Goal: Find specific page/section: Find specific page/section

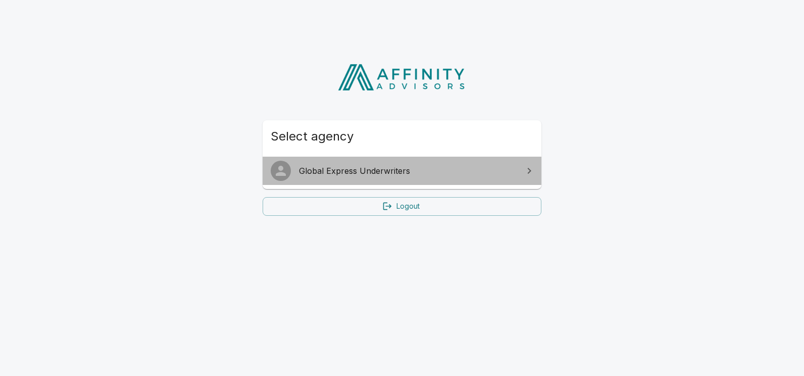
click at [372, 173] on span "Global Express Underwriters" at bounding box center [408, 171] width 218 height 12
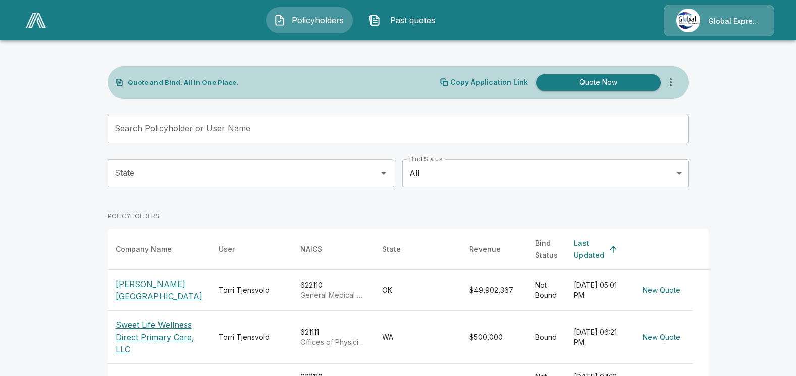
click at [396, 21] on span "Past quotes" at bounding box center [413, 20] width 56 height 12
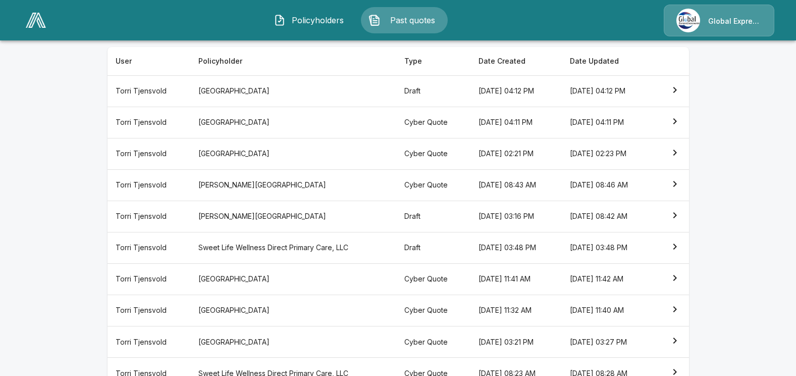
scroll to position [202, 0]
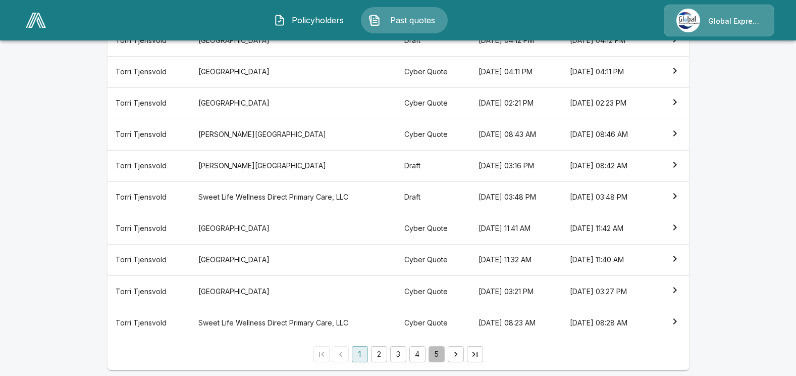
click at [440, 354] on button "5" at bounding box center [437, 354] width 16 height 16
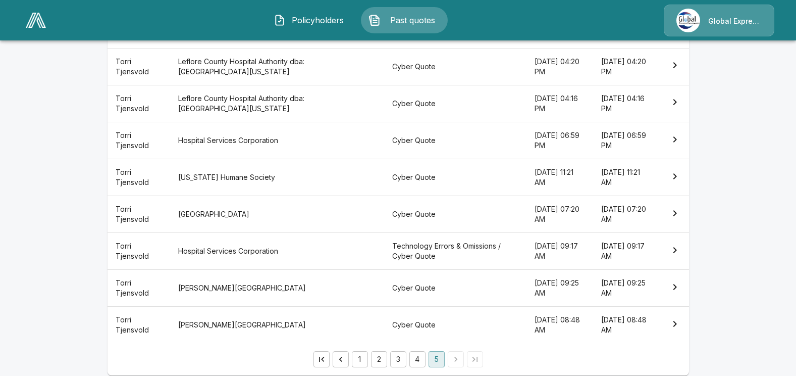
scroll to position [264, 0]
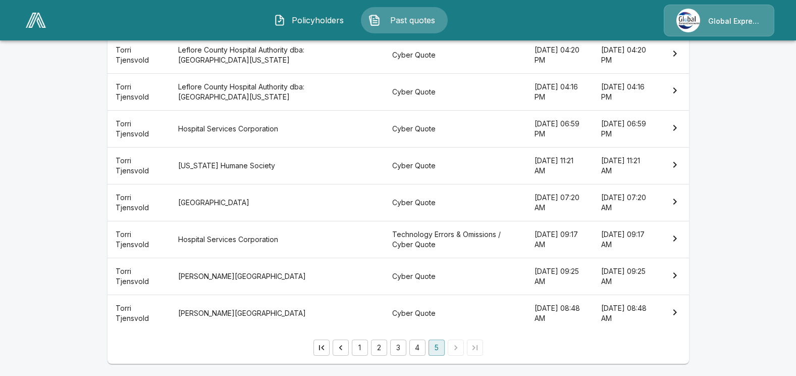
click at [459, 348] on li "pagination navigation" at bounding box center [455, 347] width 19 height 16
click at [421, 346] on button "4" at bounding box center [417, 347] width 16 height 16
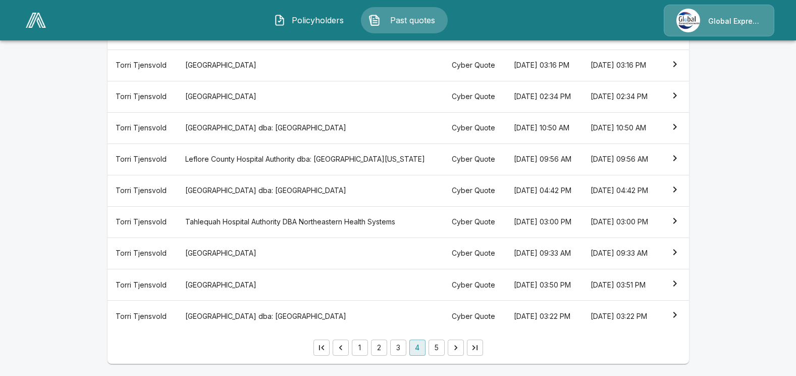
scroll to position [264, 0]
click at [402, 347] on button "3" at bounding box center [398, 347] width 16 height 16
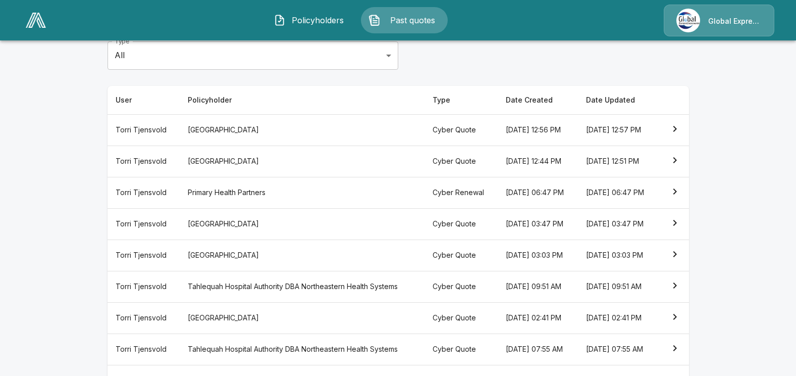
scroll to position [264, 0]
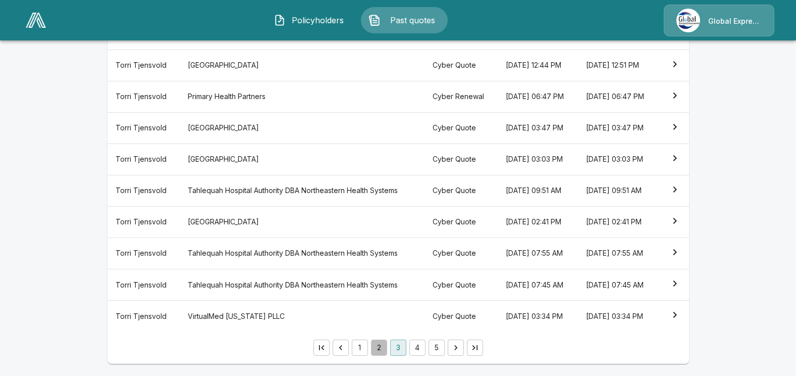
click at [379, 348] on button "2" at bounding box center [379, 347] width 16 height 16
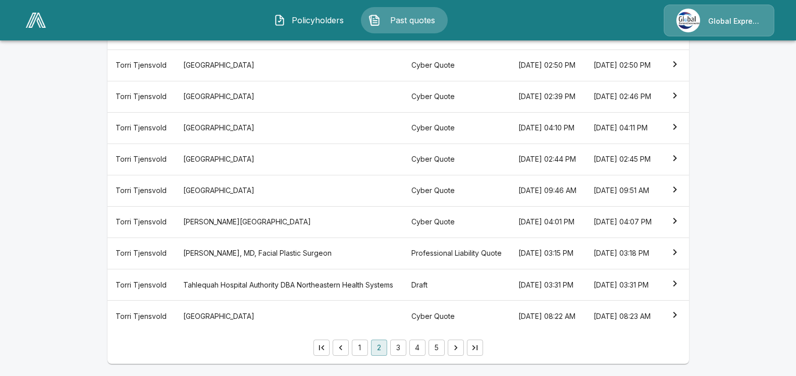
scroll to position [264, 0]
click at [362, 349] on button "1" at bounding box center [360, 347] width 16 height 16
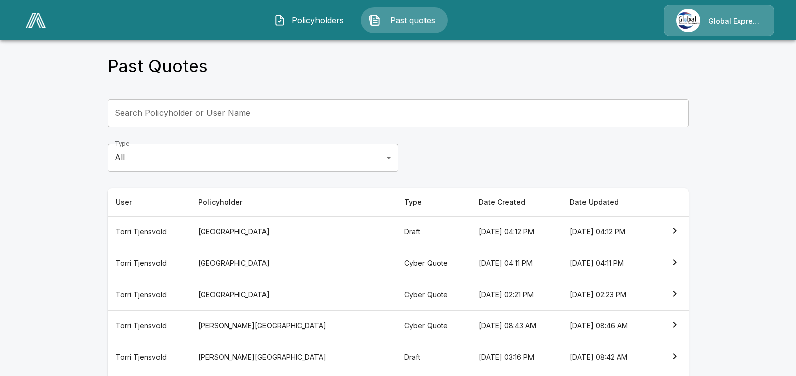
scroll to position [7, 0]
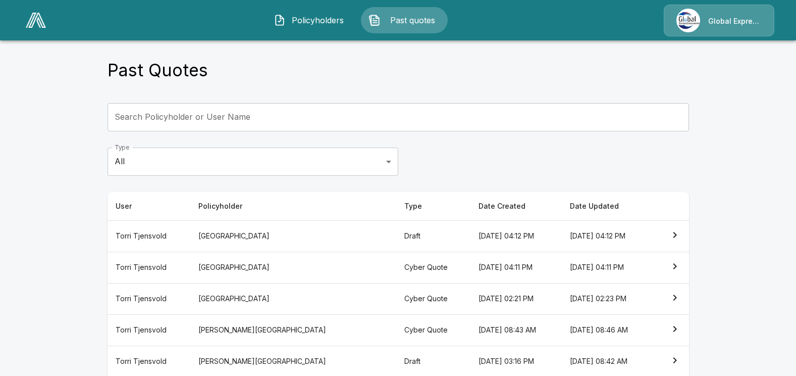
click at [306, 20] on span "Policyholders" at bounding box center [318, 20] width 56 height 12
